Goal: Check status

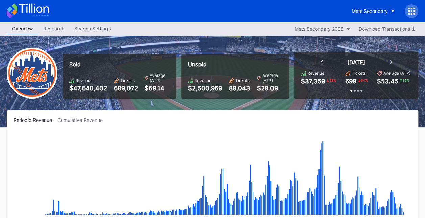
scroll to position [1537, 0]
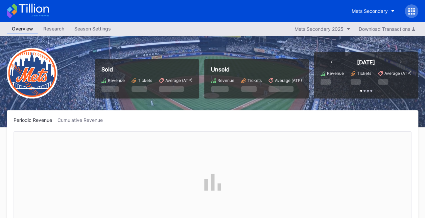
scroll to position [1537, 0]
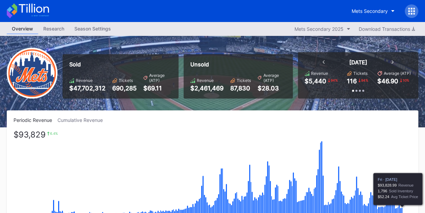
click at [403, 211] on icon "Chart title" at bounding box center [402, 210] width 1 height 7
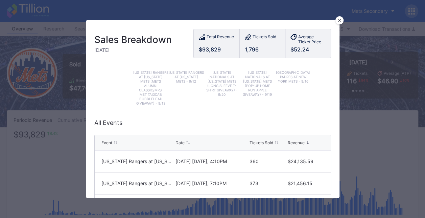
scroll to position [0, 0]
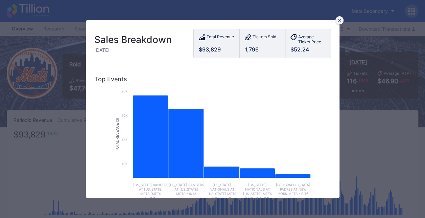
click at [341, 20] on div at bounding box center [340, 20] width 8 height 8
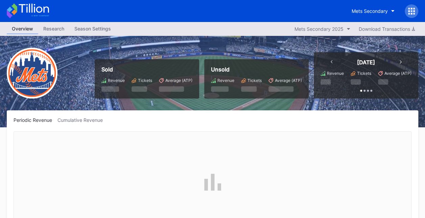
scroll to position [1537, 0]
